Goal: Transaction & Acquisition: Purchase product/service

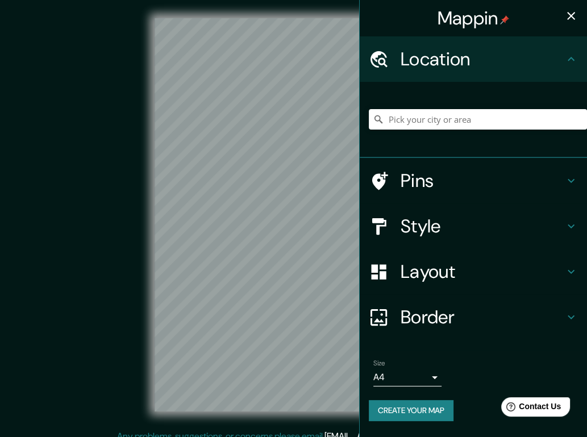
click at [388, 241] on div "Mappin Location Pins Style Layout Border Choose a border. Hint : you can make l…" at bounding box center [293, 224] width 587 height 448
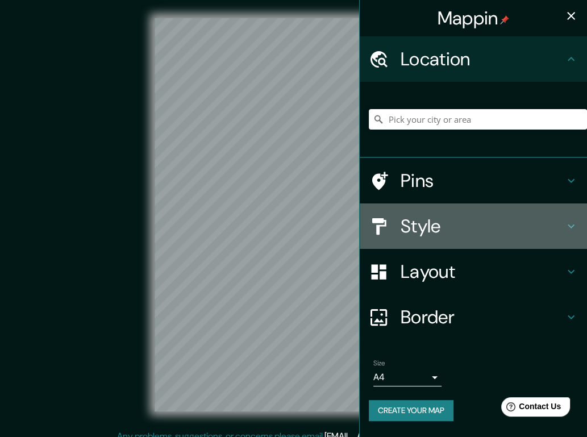
click at [429, 225] on h4 "Style" at bounding box center [483, 226] width 164 height 23
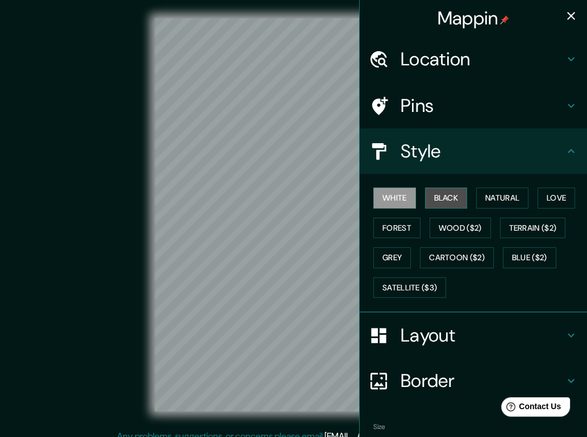
click at [439, 198] on button "Black" at bounding box center [446, 198] width 43 height 21
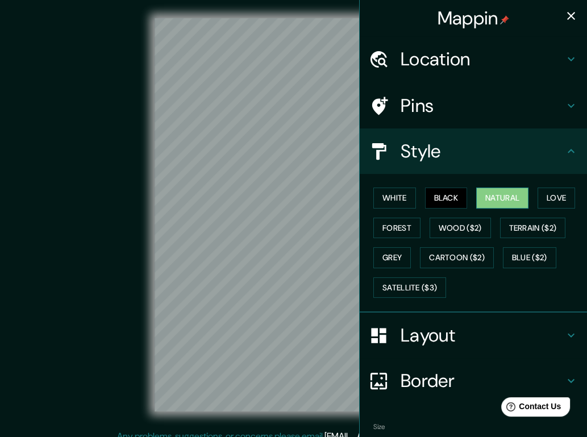
click at [500, 194] on button "Natural" at bounding box center [502, 198] width 52 height 21
click at [388, 224] on button "Forest" at bounding box center [396, 228] width 47 height 21
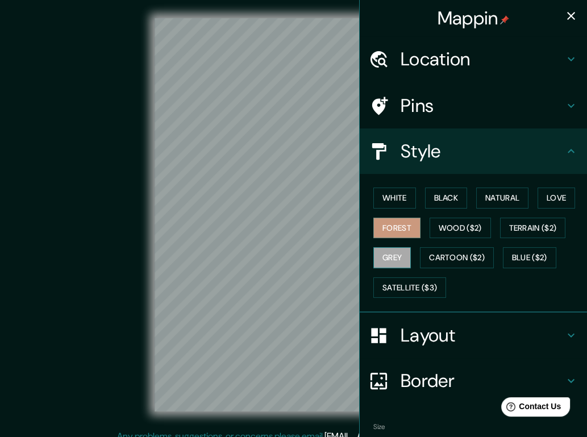
click at [394, 255] on button "Grey" at bounding box center [392, 257] width 38 height 21
click at [435, 254] on button "Cartoon ($2)" at bounding box center [457, 257] width 74 height 21
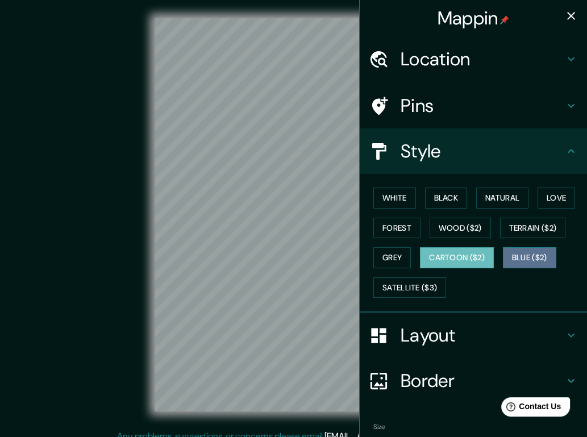
click at [530, 258] on button "Blue ($2)" at bounding box center [529, 257] width 53 height 21
click at [452, 263] on button "Cartoon ($2)" at bounding box center [457, 257] width 74 height 21
click at [396, 205] on button "White" at bounding box center [394, 198] width 43 height 21
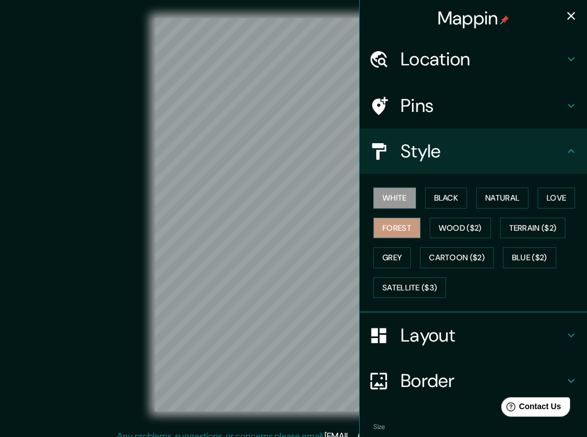
click at [397, 228] on button "Forest" at bounding box center [396, 228] width 47 height 21
click at [441, 206] on button "Black" at bounding box center [446, 198] width 43 height 21
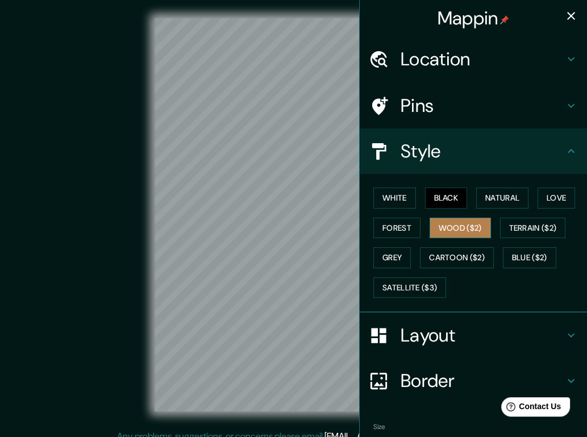
click at [455, 225] on button "Wood ($2)" at bounding box center [460, 228] width 61 height 21
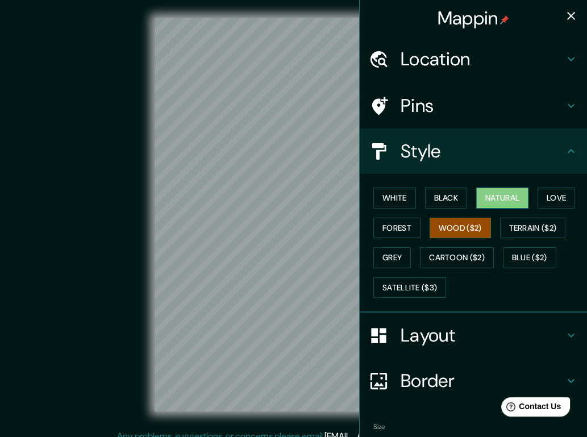
click at [496, 198] on button "Natural" at bounding box center [502, 198] width 52 height 21
click at [471, 224] on button "Wood ($2)" at bounding box center [460, 228] width 61 height 21
click at [460, 336] on h4 "Layout" at bounding box center [483, 335] width 164 height 23
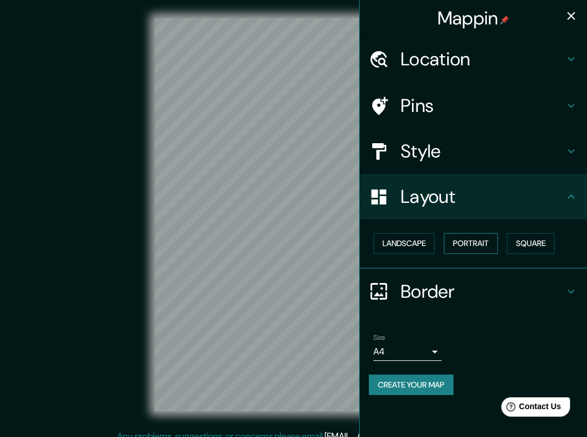
click at [477, 240] on button "Portrait" at bounding box center [471, 243] width 54 height 21
click at [478, 247] on button "Portrait" at bounding box center [471, 243] width 54 height 21
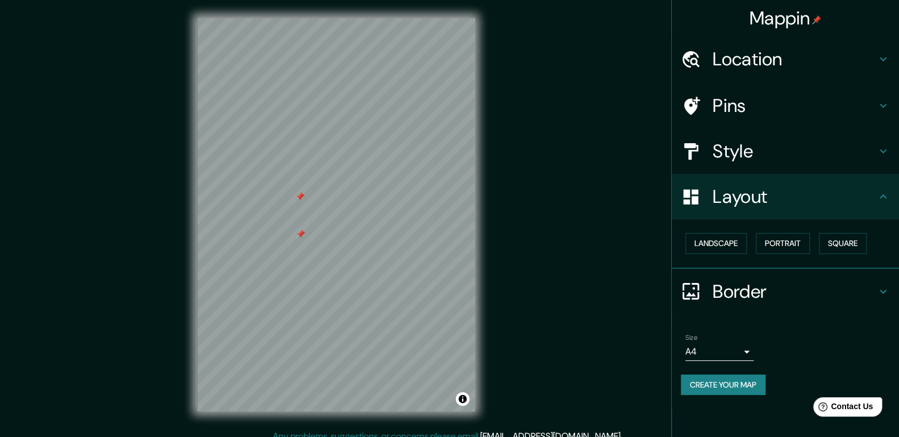
click at [593, 235] on div "© Mapbox © OpenStreetMap Improve this map" at bounding box center [335, 214] width 809 height 393
click at [519, 206] on div "© Mapbox © OpenStreetMap Improve this map" at bounding box center [335, 214] width 809 height 393
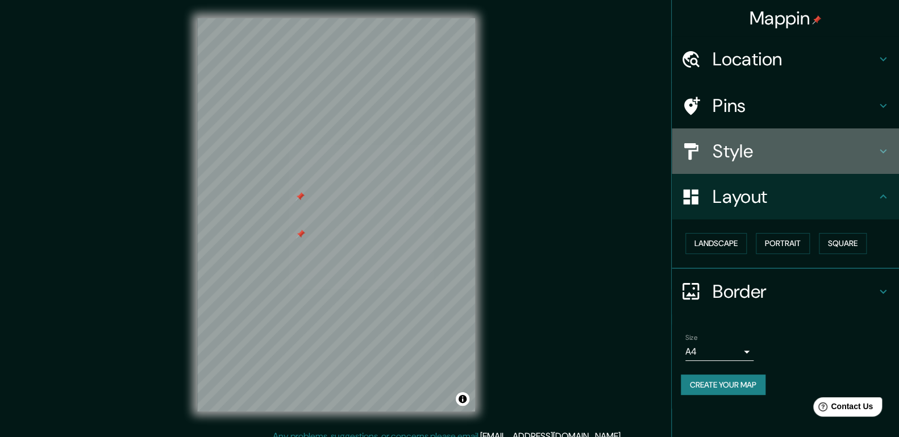
click at [593, 166] on div "Style" at bounding box center [785, 150] width 227 height 45
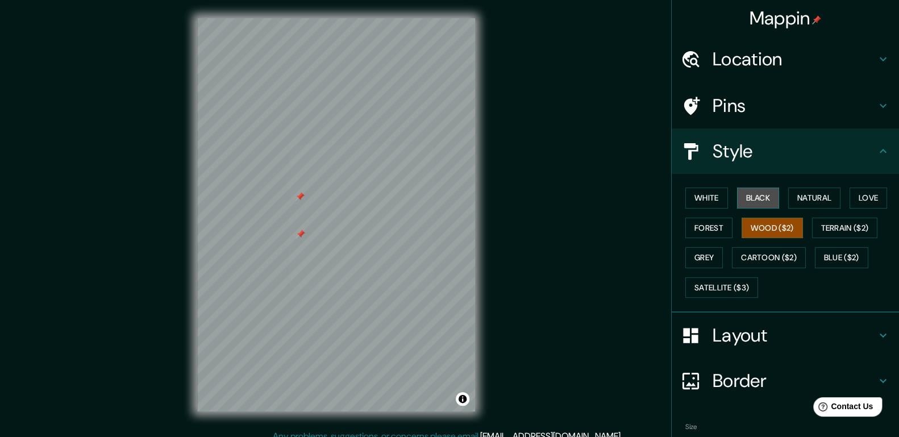
click at [593, 198] on button "Black" at bounding box center [758, 198] width 43 height 21
click at [593, 193] on button "Natural" at bounding box center [814, 198] width 52 height 21
click at [593, 227] on button "Wood ($2)" at bounding box center [771, 228] width 61 height 21
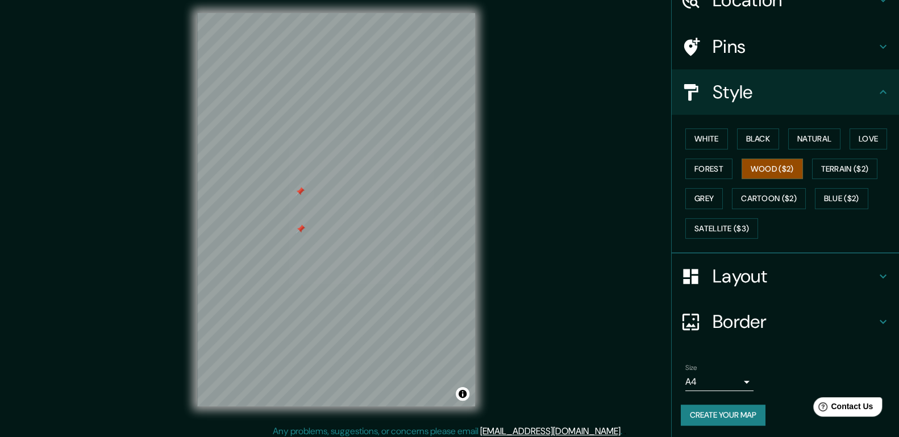
scroll to position [11, 0]
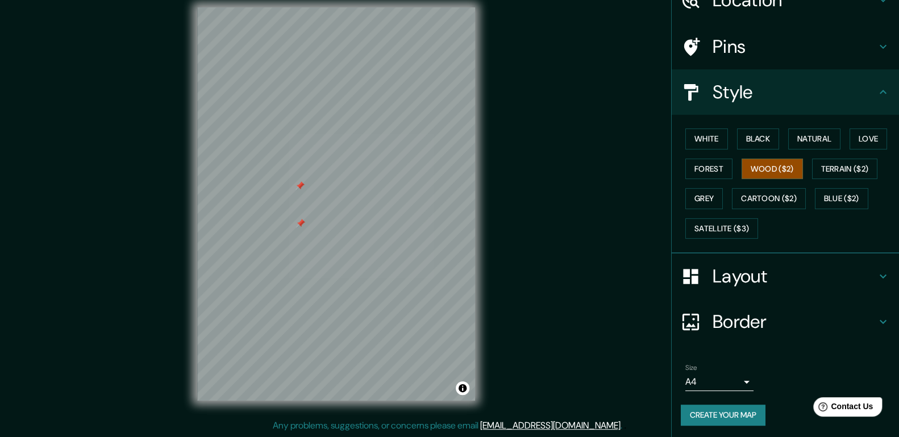
click at [593, 378] on body "Mappin Location Pins Style White Black Natural Love Forest Wood ($2) Terrain ($…" at bounding box center [449, 207] width 899 height 437
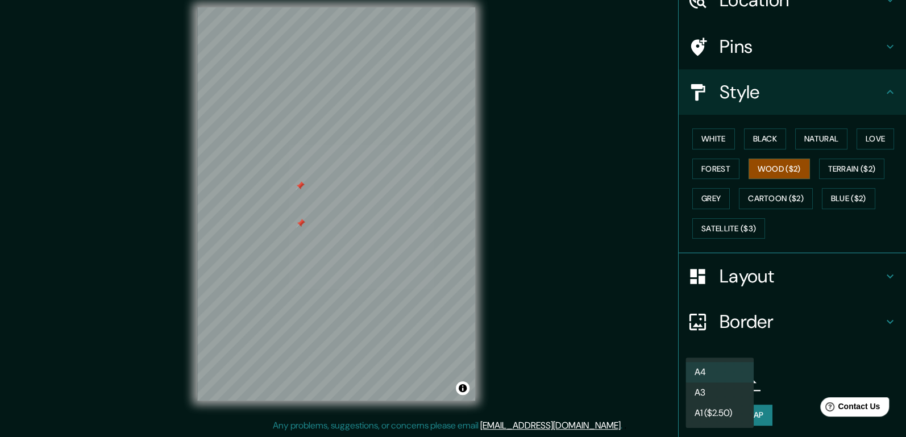
click at [593, 391] on li "A3" at bounding box center [719, 392] width 68 height 20
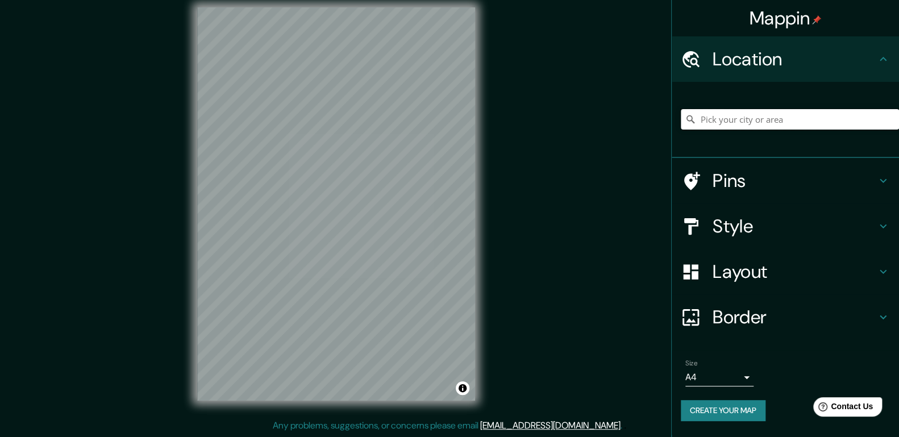
click at [772, 117] on input "Pick your city or area" at bounding box center [790, 119] width 218 height 20
type input "bogota"
click at [766, 120] on input "bogota" at bounding box center [790, 119] width 218 height 20
click at [761, 226] on h4 "Style" at bounding box center [795, 226] width 164 height 23
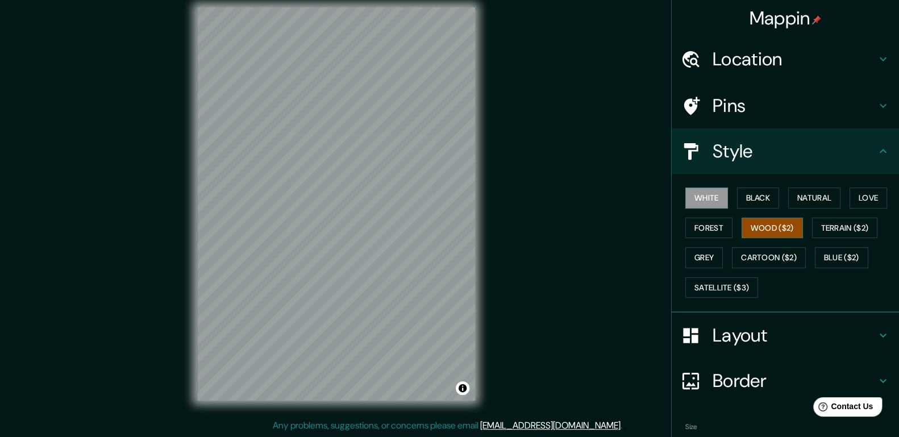
click at [757, 227] on button "Wood ($2)" at bounding box center [771, 228] width 61 height 21
click at [776, 253] on button "Cartoon ($2)" at bounding box center [769, 257] width 74 height 21
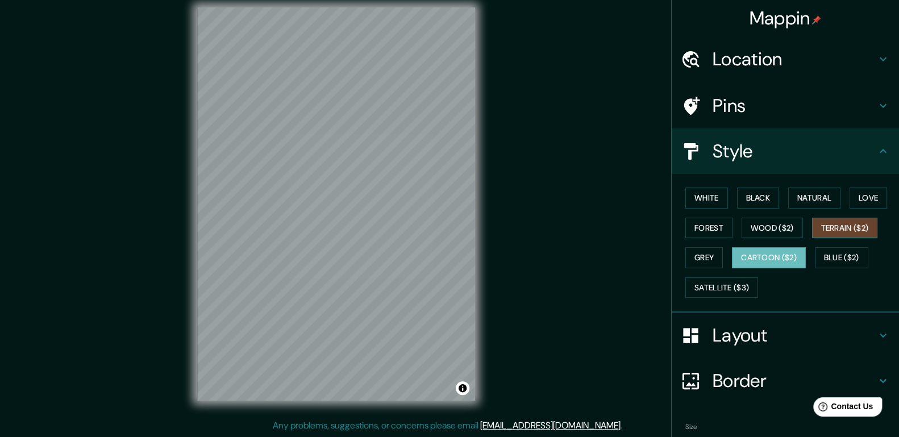
click at [832, 227] on button "Terrain ($2)" at bounding box center [845, 228] width 66 height 21
click at [763, 226] on button "Wood ($2)" at bounding box center [771, 228] width 61 height 21
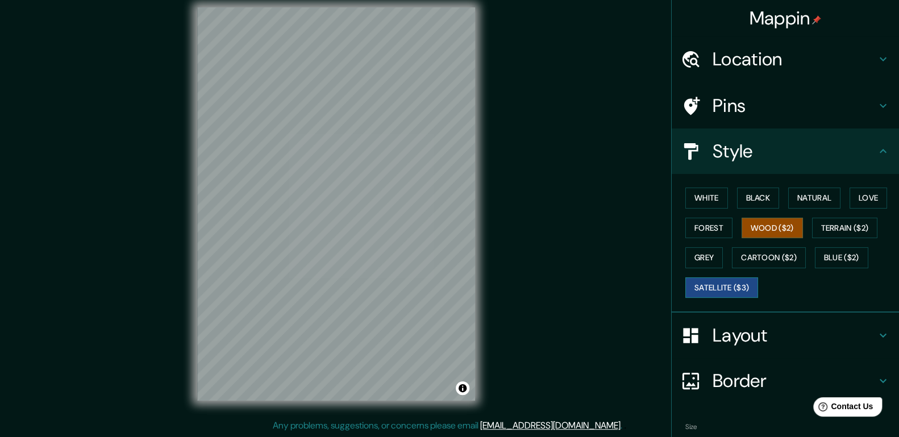
click at [743, 288] on button "Satellite ($3)" at bounding box center [721, 287] width 73 height 21
click at [767, 232] on button "Wood ($2)" at bounding box center [771, 228] width 61 height 21
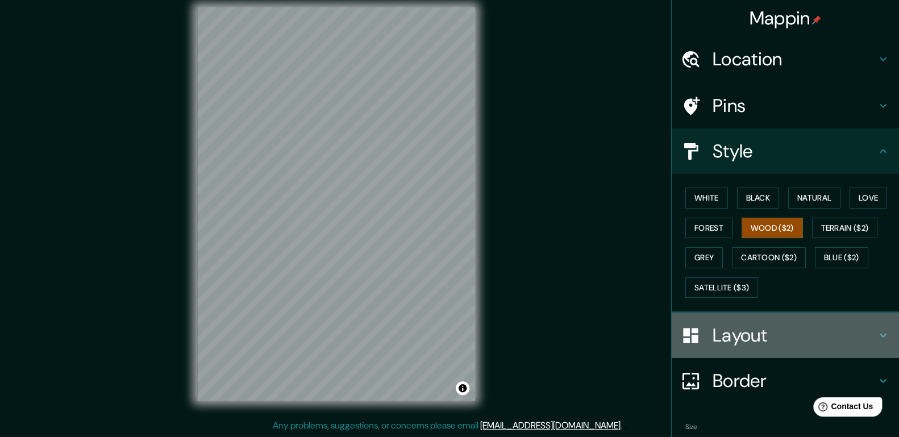
click at [762, 333] on h4 "Layout" at bounding box center [795, 335] width 164 height 23
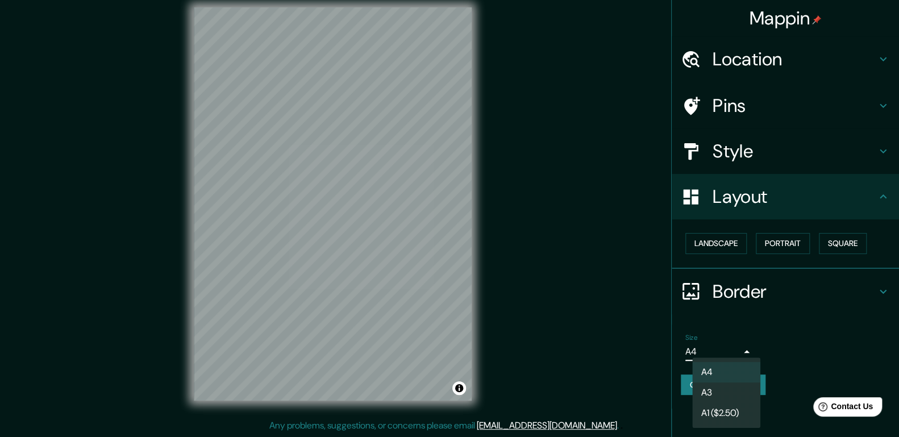
click at [751, 351] on body "Mappin Location bogota Pins Style Layout Landscape Portrait Square Border Choos…" at bounding box center [449, 207] width 899 height 437
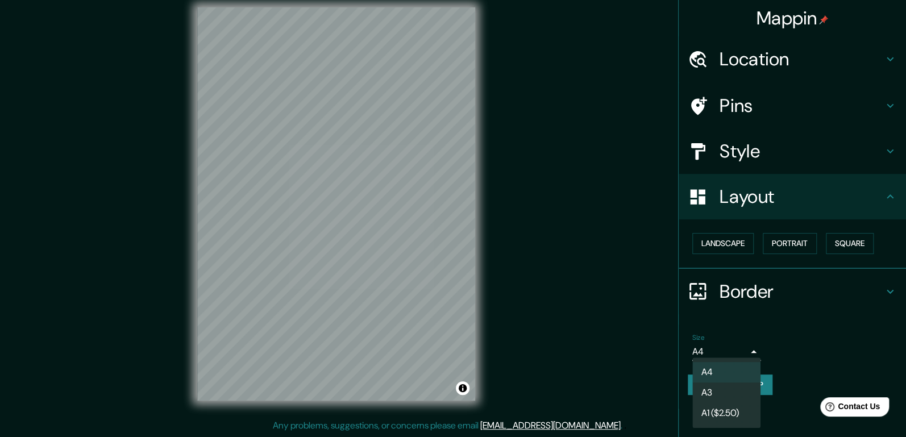
click at [739, 391] on li "A3" at bounding box center [726, 392] width 68 height 20
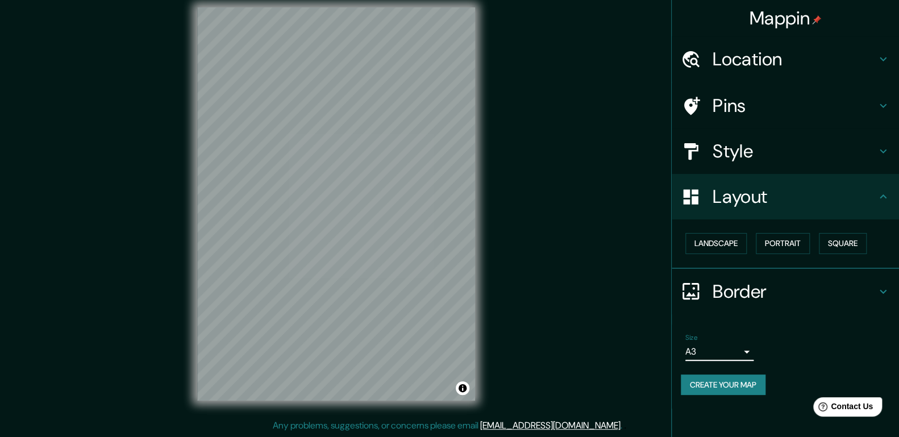
click at [749, 348] on body "Mappin Location bogota Pins Style Layout Landscape Portrait Square Border Choos…" at bounding box center [449, 207] width 899 height 437
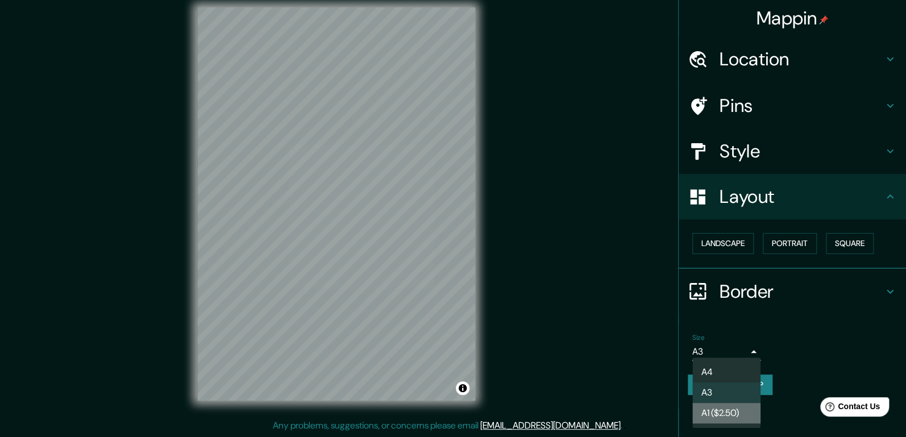
click at [740, 408] on li "A1 ($2.50)" at bounding box center [726, 413] width 68 height 20
click at [743, 352] on body "Mappin Location bogota Pins Style Layout Landscape Portrait Square Border Choos…" at bounding box center [453, 207] width 906 height 437
click at [738, 370] on li "A4" at bounding box center [726, 372] width 68 height 20
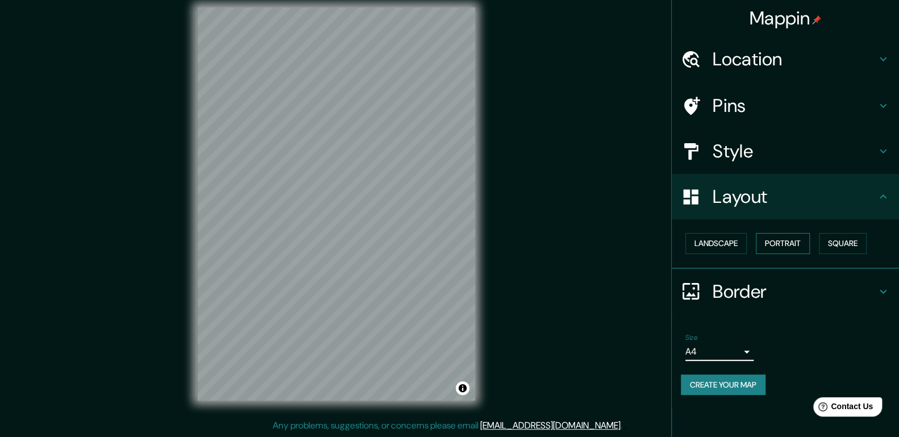
drag, startPoint x: 797, startPoint y: 247, endPoint x: 816, endPoint y: 244, distance: 19.5
click at [797, 247] on button "Portrait" at bounding box center [783, 243] width 54 height 21
click at [836, 244] on button "Square" at bounding box center [843, 243] width 48 height 21
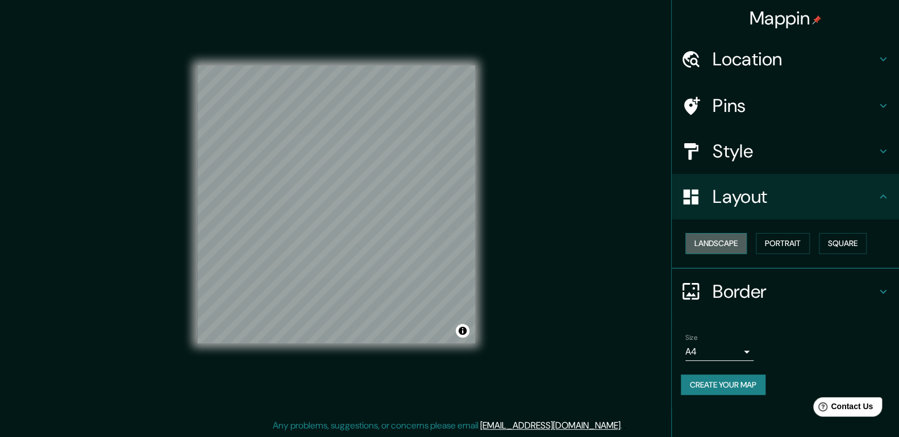
click at [723, 241] on button "Landscape" at bounding box center [715, 243] width 61 height 21
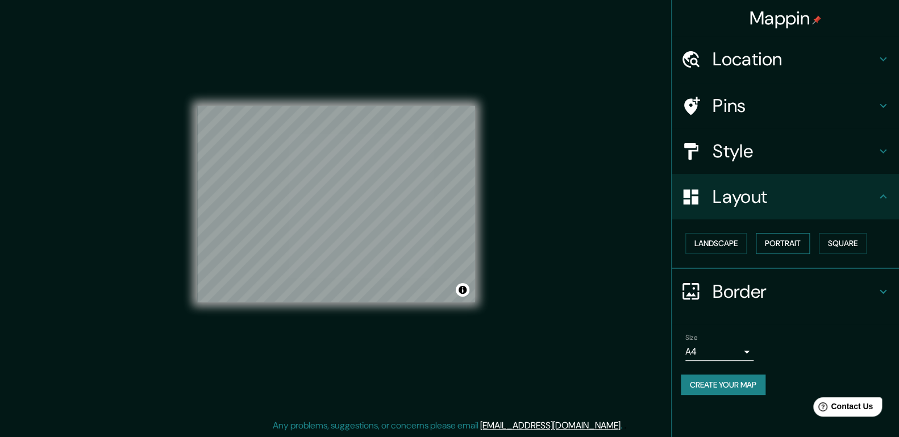
click at [774, 238] on button "Portrait" at bounding box center [783, 243] width 54 height 21
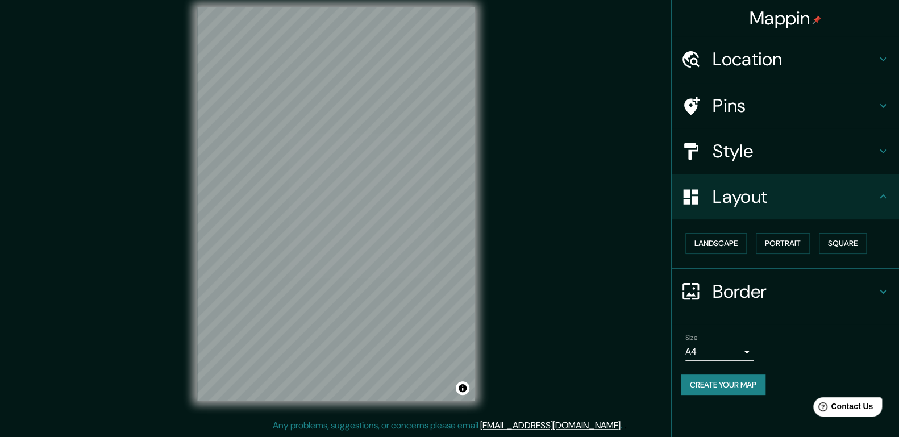
click at [656, 248] on div "Mappin Location bogota Pins Style Layout Landscape Portrait Square Border Choos…" at bounding box center [449, 213] width 899 height 448
click at [756, 154] on h4 "Style" at bounding box center [795, 151] width 164 height 23
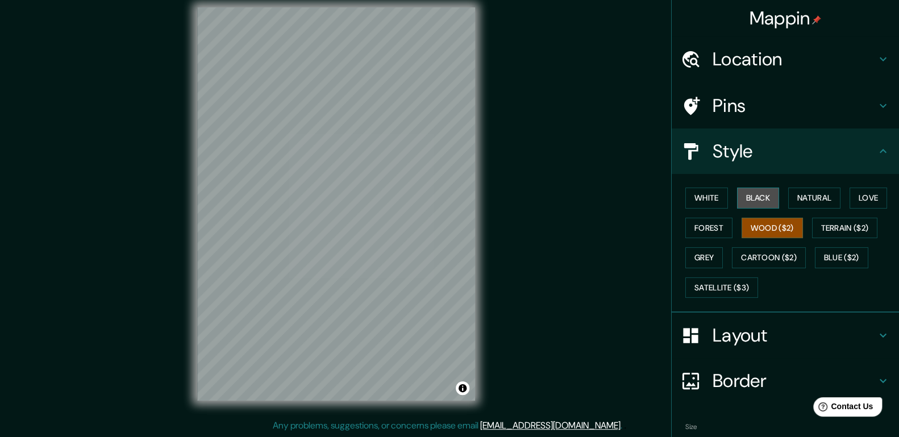
click at [744, 194] on button "Black" at bounding box center [758, 198] width 43 height 21
click at [706, 199] on button "White" at bounding box center [706, 198] width 43 height 21
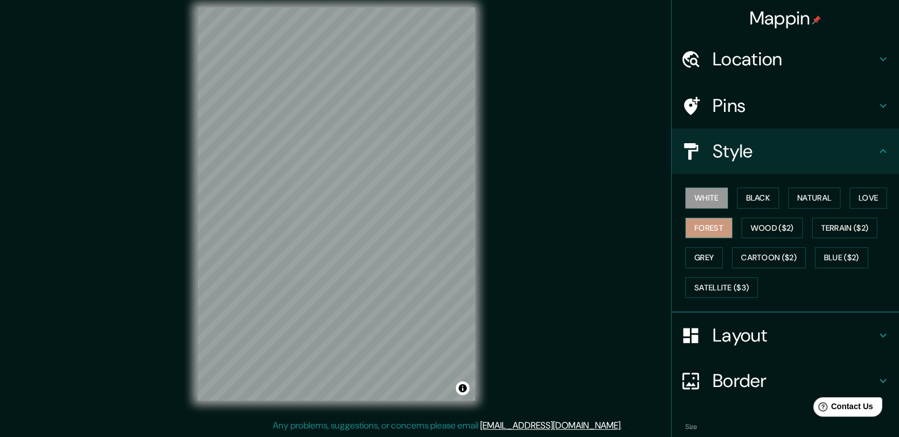
click at [705, 233] on button "Forest" at bounding box center [708, 228] width 47 height 21
click at [709, 263] on button "Grey" at bounding box center [704, 257] width 38 height 21
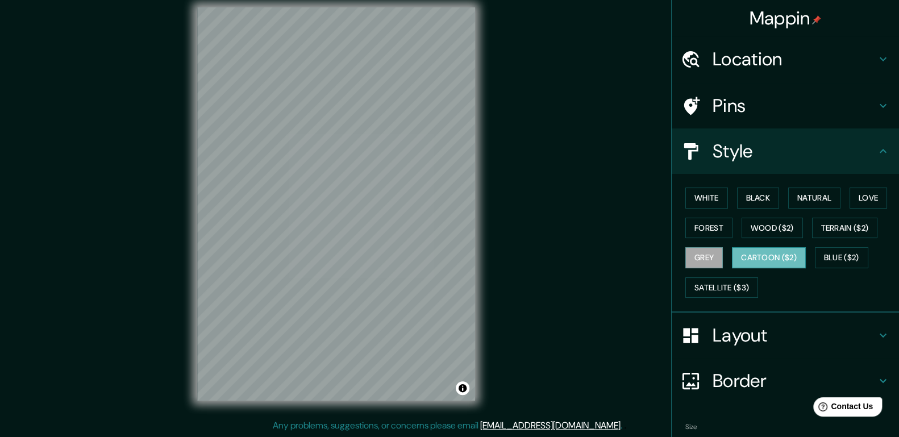
click at [744, 261] on button "Cartoon ($2)" at bounding box center [769, 257] width 74 height 21
click at [764, 228] on button "Wood ($2)" at bounding box center [771, 228] width 61 height 21
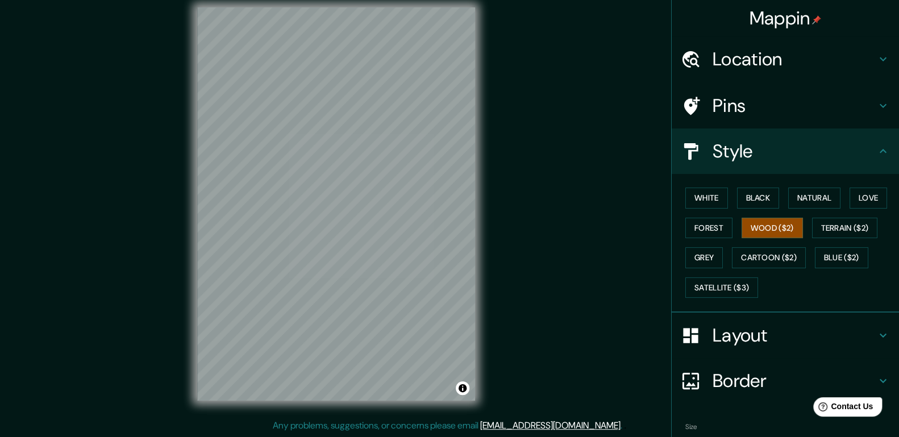
click at [779, 104] on h4 "Pins" at bounding box center [795, 105] width 164 height 23
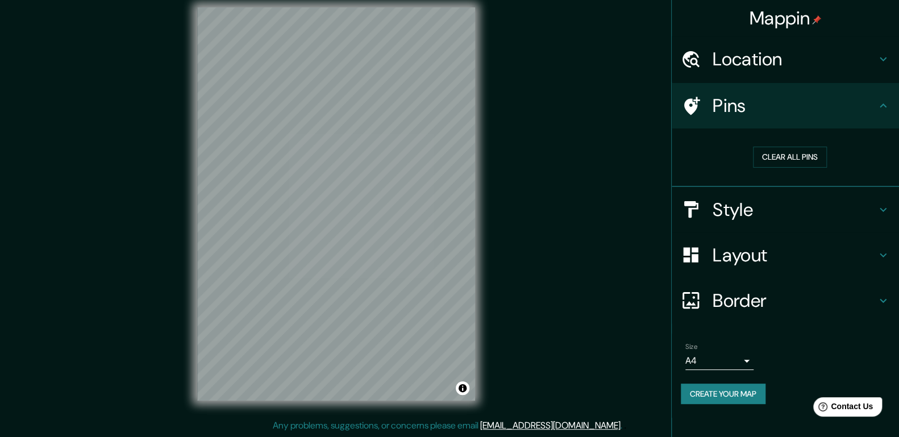
click at [782, 104] on h4 "Pins" at bounding box center [795, 105] width 164 height 23
click at [816, 158] on button "Clear all pins" at bounding box center [790, 157] width 74 height 21
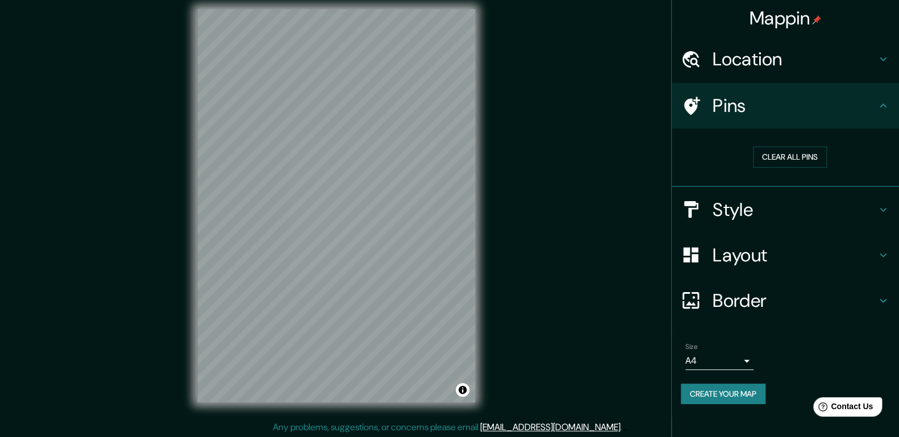
click at [774, 207] on h4 "Style" at bounding box center [795, 209] width 164 height 23
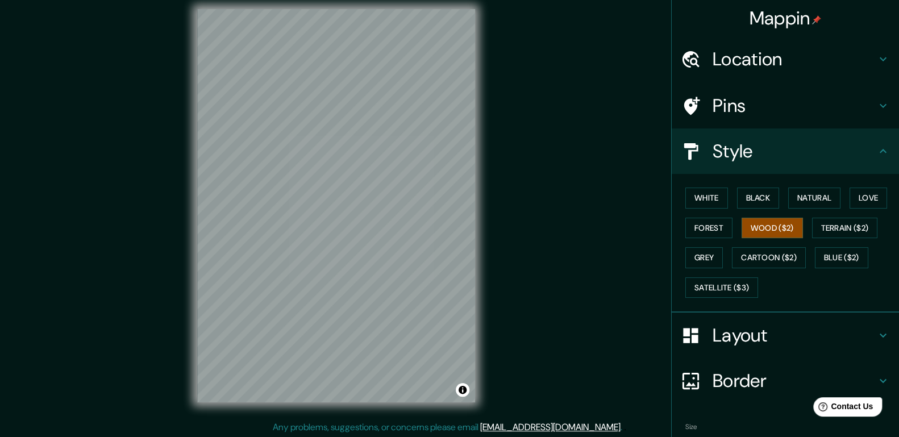
click at [766, 160] on h4 "Style" at bounding box center [795, 151] width 164 height 23
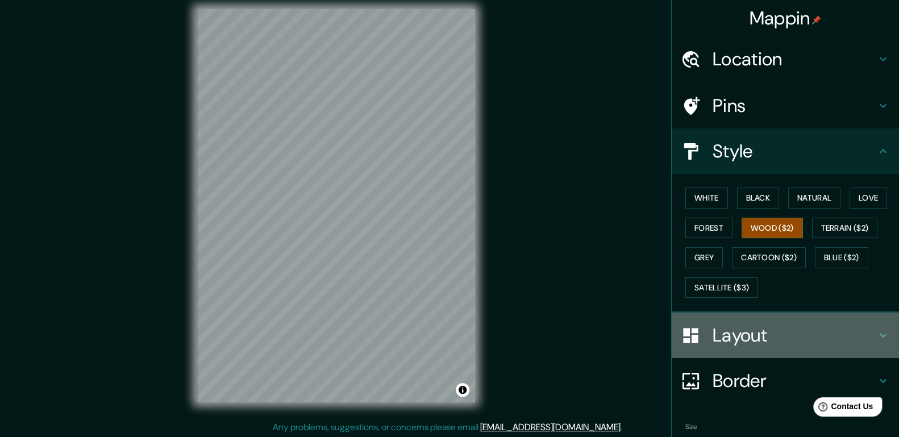
click at [731, 333] on h4 "Layout" at bounding box center [795, 335] width 164 height 23
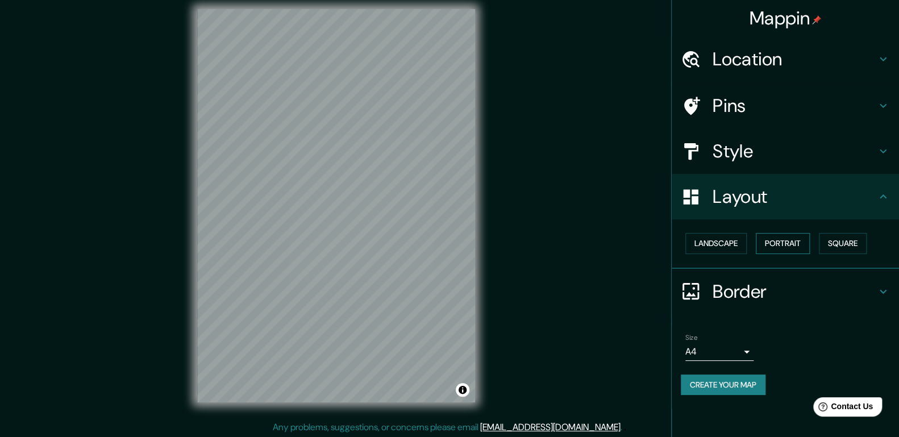
click at [781, 239] on button "Portrait" at bounding box center [783, 243] width 54 height 21
click at [725, 248] on button "Landscape" at bounding box center [715, 243] width 61 height 21
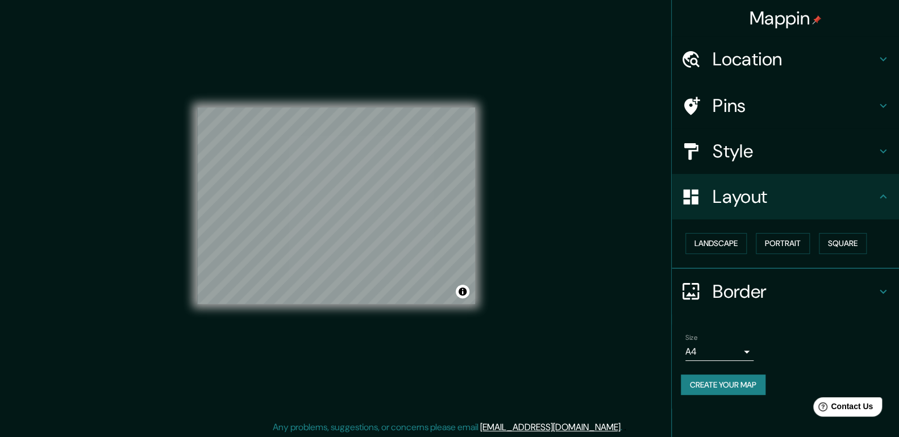
click at [567, 227] on div "Mappin Location bogota Pins Style Layout Landscape Portrait Square Border Choos…" at bounding box center [449, 215] width 899 height 448
